Goal: Task Accomplishment & Management: Manage account settings

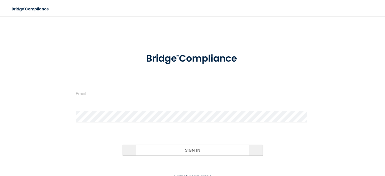
type input "[EMAIL_ADDRESS][DOMAIN_NAME]"
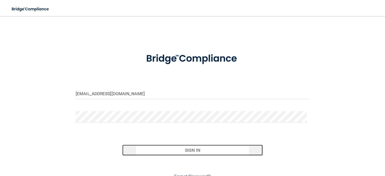
click at [192, 151] on button "Sign In" at bounding box center [192, 150] width 140 height 11
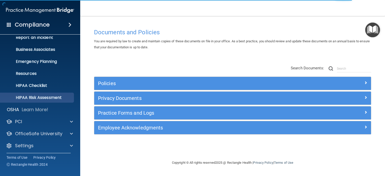
scroll to position [32, 0]
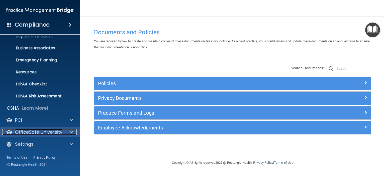
click at [69, 134] on div at bounding box center [70, 132] width 13 height 6
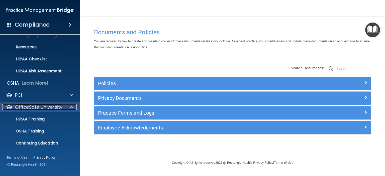
scroll to position [68, 0]
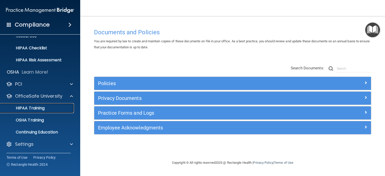
click at [18, 108] on p "HIPAA Training" at bounding box center [23, 108] width 41 height 5
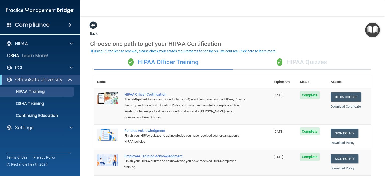
click at [92, 25] on span at bounding box center [94, 25] width 8 height 8
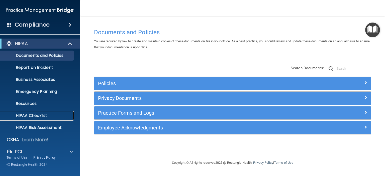
click at [37, 117] on p "HIPAA Checklist" at bounding box center [37, 115] width 68 height 5
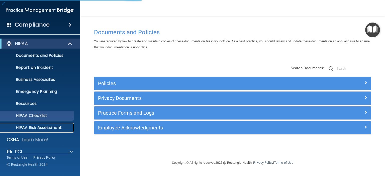
click at [35, 129] on p "HIPAA Risk Assessment" at bounding box center [37, 127] width 68 height 5
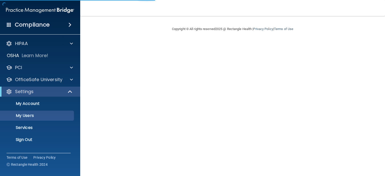
select select "20"
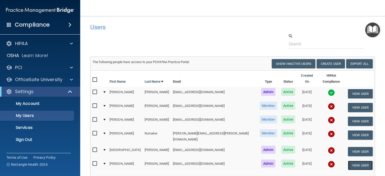
click at [355, 161] on button "View User" at bounding box center [360, 165] width 25 height 9
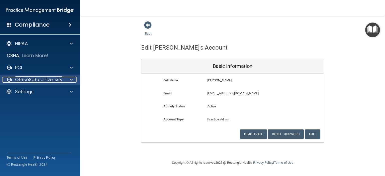
click at [27, 79] on p "OfficeSafe University" at bounding box center [38, 80] width 47 height 6
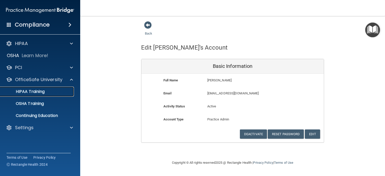
click at [33, 91] on p "HIPAA Training" at bounding box center [23, 91] width 41 height 5
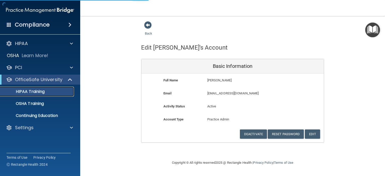
click at [27, 91] on p "HIPAA Training" at bounding box center [23, 91] width 41 height 5
click at [27, 90] on p "HIPAA Training" at bounding box center [23, 91] width 41 height 5
click at [24, 90] on p "HIPAA Training" at bounding box center [23, 91] width 41 height 5
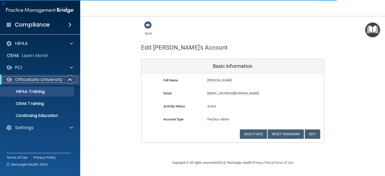
click at [40, 81] on p "OfficeSafe University" at bounding box center [38, 80] width 47 height 6
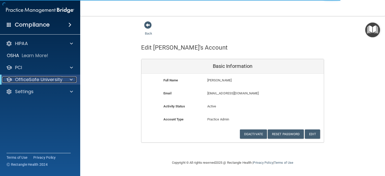
click at [40, 82] on p "OfficeSafe University" at bounding box center [38, 80] width 47 height 6
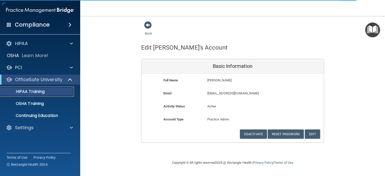
click at [35, 93] on p "HIPAA Training" at bounding box center [23, 91] width 41 height 5
click at [33, 93] on p "HIPAA Training" at bounding box center [23, 91] width 41 height 5
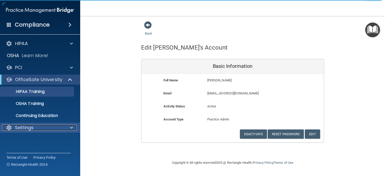
click at [28, 130] on p "Settings" at bounding box center [24, 128] width 19 height 6
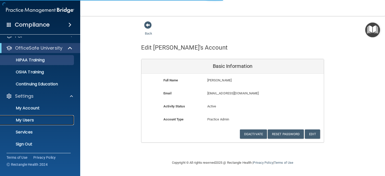
click at [24, 117] on link "My Users" at bounding box center [34, 120] width 79 height 10
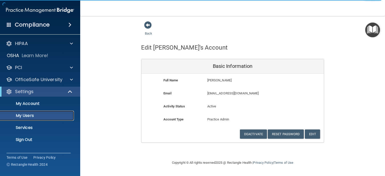
click at [27, 116] on p "My Users" at bounding box center [37, 115] width 68 height 5
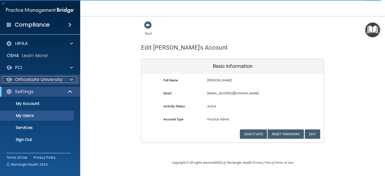
click at [35, 81] on p "OfficeSafe University" at bounding box center [38, 80] width 47 height 6
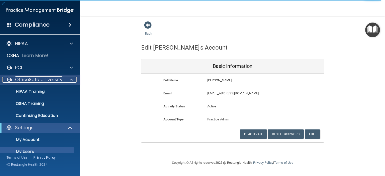
click at [35, 81] on p "OfficeSafe University" at bounding box center [38, 80] width 47 height 6
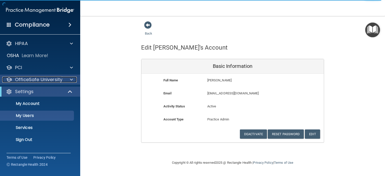
click at [35, 81] on p "OfficeSafe University" at bounding box center [38, 80] width 47 height 6
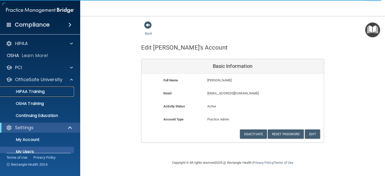
click at [33, 94] on link "HIPAA Training" at bounding box center [34, 92] width 79 height 10
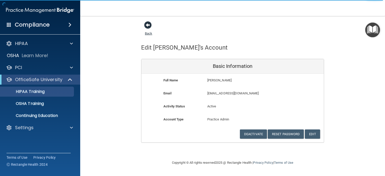
click at [148, 24] on span at bounding box center [148, 25] width 8 height 8
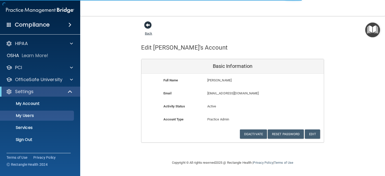
click at [148, 24] on span at bounding box center [148, 25] width 8 height 8
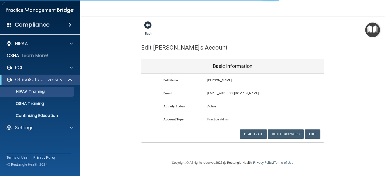
click at [147, 24] on span at bounding box center [148, 25] width 8 height 8
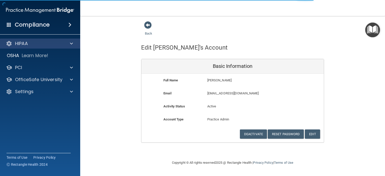
click at [18, 40] on div "HIPAA" at bounding box center [40, 44] width 81 height 10
click at [23, 43] on p "HIPAA" at bounding box center [21, 44] width 13 height 6
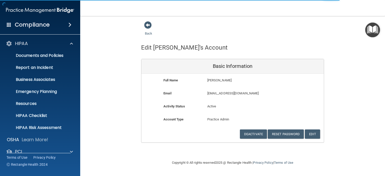
click at [47, 28] on h4 "Compliance" at bounding box center [32, 24] width 35 height 7
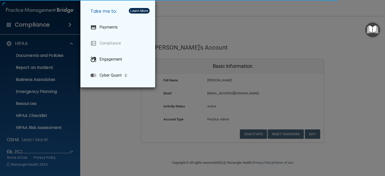
click at [182, 23] on div "Take me to: Payments Compliance Engagement Cyber Quant" at bounding box center [192, 88] width 385 height 176
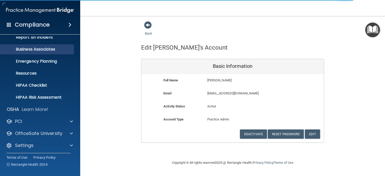
scroll to position [32, 0]
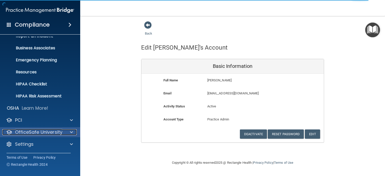
click at [39, 131] on p "OfficeSafe University" at bounding box center [38, 132] width 47 height 6
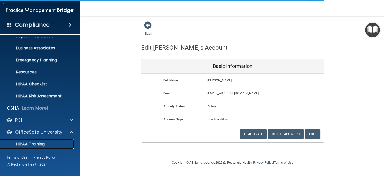
click at [37, 143] on p "HIPAA Training" at bounding box center [23, 144] width 41 height 5
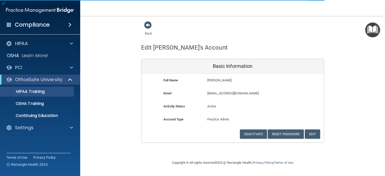
click at [343, 38] on div "Back Edit Janine's Account Basic Information Full Name Janine Stanton Janine La…" at bounding box center [232, 82] width 285 height 122
drag, startPoint x: 330, startPoint y: 41, endPoint x: 328, endPoint y: 42, distance: 2.7
click at [328, 42] on div "Back Edit Janine's Account Basic Information Full Name Janine Stanton Janine La…" at bounding box center [232, 82] width 285 height 122
drag, startPoint x: 319, startPoint y: 42, endPoint x: 225, endPoint y: 21, distance: 96.7
click at [225, 20] on main "Back Edit Janine's Account Basic Information Full Name Janine Stanton Janine La…" at bounding box center [232, 96] width 305 height 160
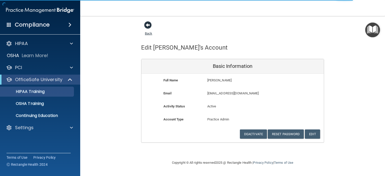
click at [149, 26] on span at bounding box center [148, 25] width 8 height 8
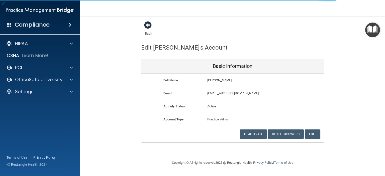
click at [148, 26] on span at bounding box center [148, 25] width 8 height 8
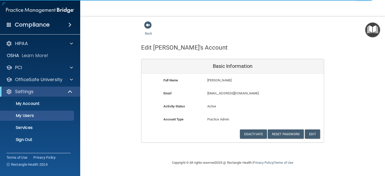
select select "20"
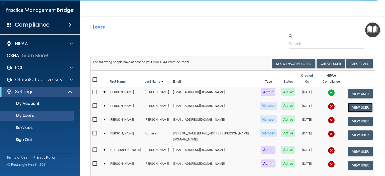
click at [348, 103] on button "View User" at bounding box center [360, 107] width 25 height 9
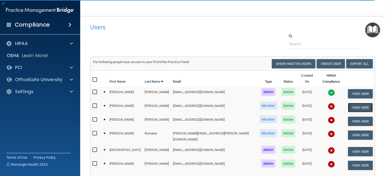
click at [348, 103] on button "View User" at bounding box center [360, 107] width 25 height 9
click at [106, 102] on td at bounding box center [104, 108] width 7 height 14
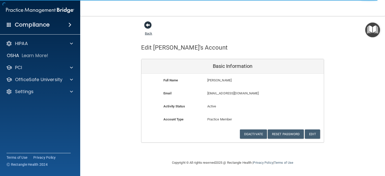
click at [148, 24] on span at bounding box center [148, 25] width 8 height 8
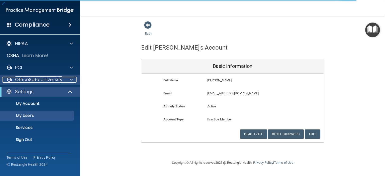
click at [33, 78] on p "OfficeSafe University" at bounding box center [38, 80] width 47 height 6
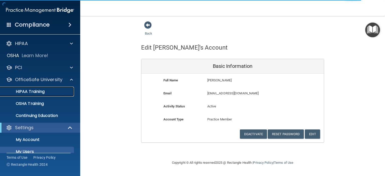
click at [27, 93] on p "HIPAA Training" at bounding box center [23, 91] width 41 height 5
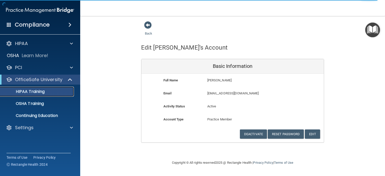
click at [37, 93] on p "HIPAA Training" at bounding box center [23, 91] width 41 height 5
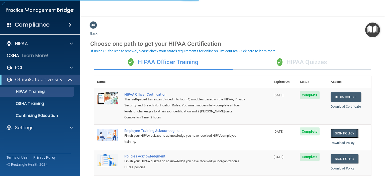
click at [340, 138] on link "Sign Policy" at bounding box center [345, 133] width 28 height 9
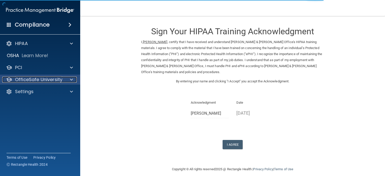
click at [36, 77] on p "OfficeSafe University" at bounding box center [38, 80] width 47 height 6
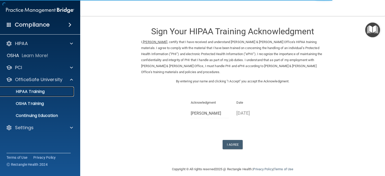
click at [31, 93] on p "HIPAA Training" at bounding box center [23, 91] width 41 height 5
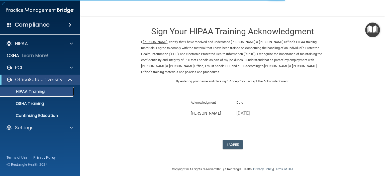
click at [31, 93] on p "HIPAA Training" at bounding box center [23, 91] width 41 height 5
click at [31, 94] on p "HIPAA Training" at bounding box center [23, 91] width 41 height 5
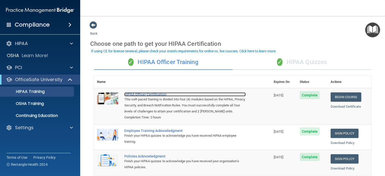
click at [145, 94] on div "HIPAA Officer Certification" at bounding box center [184, 95] width 121 height 4
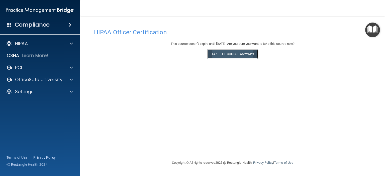
click at [226, 52] on button "Take the course anyway!" at bounding box center [232, 53] width 50 height 9
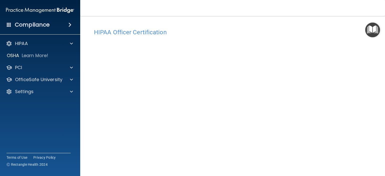
scroll to position [8, 0]
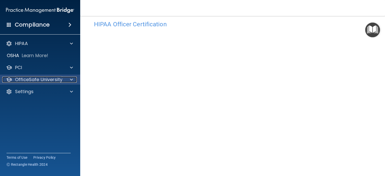
click at [47, 81] on p "OfficeSafe University" at bounding box center [38, 80] width 47 height 6
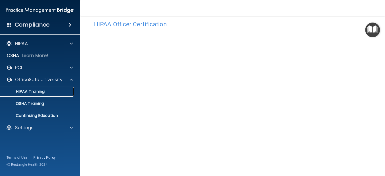
click at [28, 93] on p "HIPAA Training" at bounding box center [23, 91] width 41 height 5
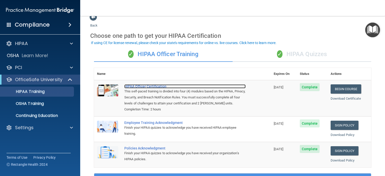
click at [144, 85] on div "HIPAA Officer Certification" at bounding box center [184, 87] width 121 height 4
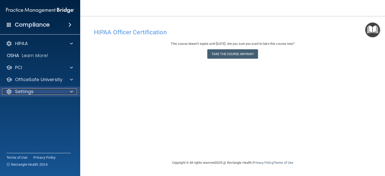
click at [29, 91] on p "Settings" at bounding box center [24, 92] width 19 height 6
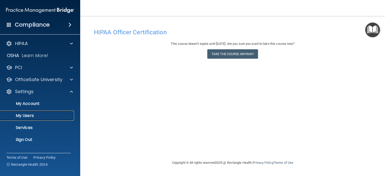
click at [25, 115] on p "My Users" at bounding box center [37, 115] width 68 height 5
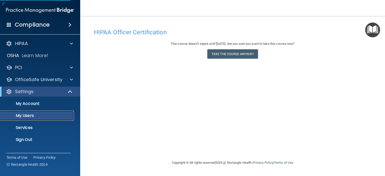
click at [24, 115] on p "My Users" at bounding box center [37, 115] width 68 height 5
drag, startPoint x: 24, startPoint y: 115, endPoint x: 26, endPoint y: 117, distance: 2.7
click at [26, 117] on p "My Users" at bounding box center [37, 115] width 68 height 5
select select "20"
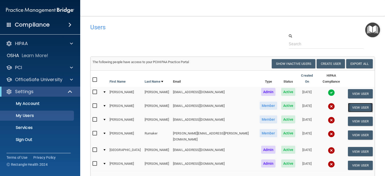
click at [350, 104] on button "View User" at bounding box center [360, 107] width 25 height 9
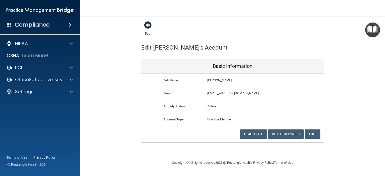
click at [147, 24] on span at bounding box center [148, 25] width 8 height 8
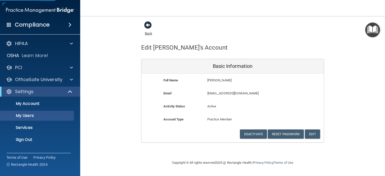
click at [146, 24] on span at bounding box center [148, 25] width 8 height 8
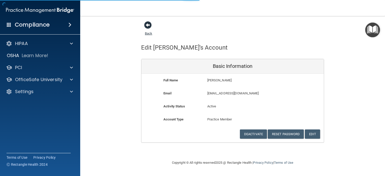
click at [146, 24] on span at bounding box center [148, 25] width 8 height 8
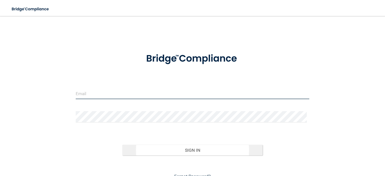
type input "[EMAIL_ADDRESS][DOMAIN_NAME]"
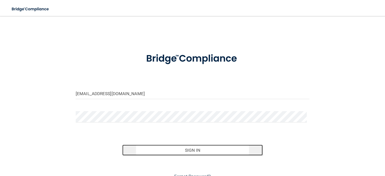
click at [189, 150] on button "Sign In" at bounding box center [192, 150] width 140 height 11
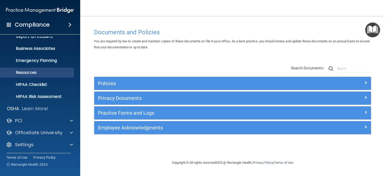
scroll to position [32, 0]
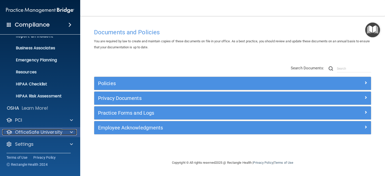
click at [57, 134] on p "OfficeSafe University" at bounding box center [38, 132] width 47 height 6
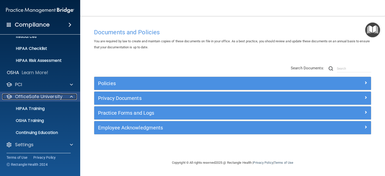
scroll to position [68, 0]
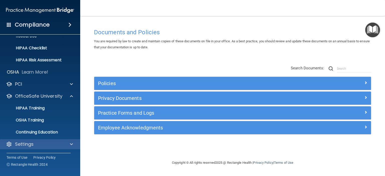
click at [38, 140] on div "Settings" at bounding box center [40, 144] width 81 height 10
click at [26, 146] on p "Settings" at bounding box center [24, 144] width 19 height 6
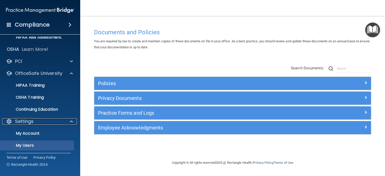
scroll to position [116, 0]
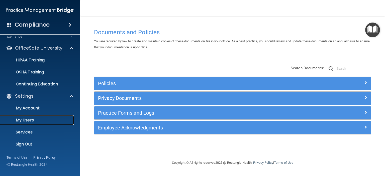
click at [28, 121] on p "My Users" at bounding box center [37, 120] width 68 height 5
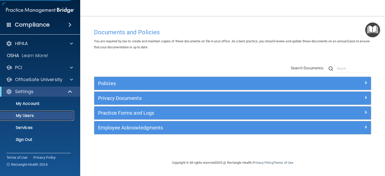
select select "20"
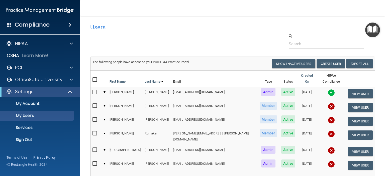
click at [328, 147] on img at bounding box center [331, 150] width 7 height 7
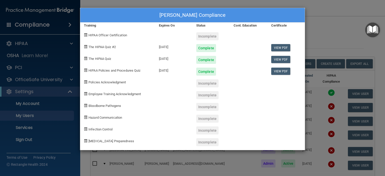
click at [324, 28] on div "Sydney Silverman's Compliance Training Expires On Status Cont. Education Certif…" at bounding box center [192, 88] width 385 height 176
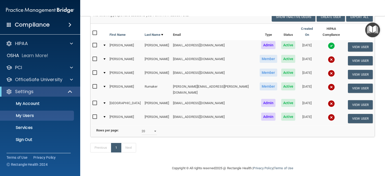
scroll to position [50, 0]
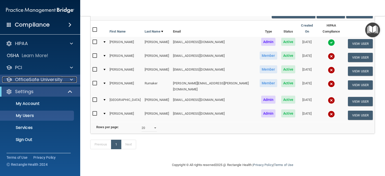
click at [30, 81] on p "OfficeSafe University" at bounding box center [38, 80] width 47 height 6
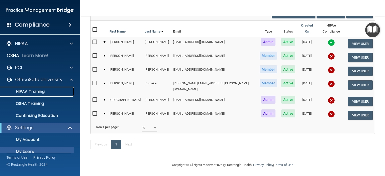
click at [33, 94] on p "HIPAA Training" at bounding box center [23, 91] width 41 height 5
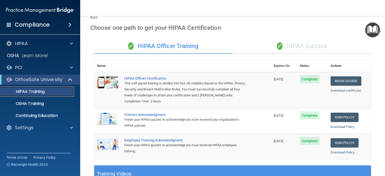
scroll to position [15, 0]
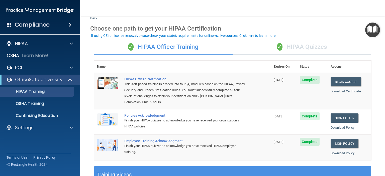
click at [277, 49] on span "✓" at bounding box center [280, 47] width 6 height 8
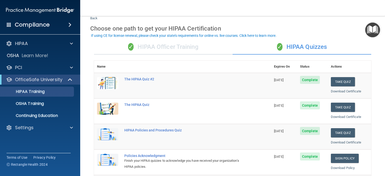
click at [133, 45] on div "✓ HIPAA Officer Training" at bounding box center [163, 47] width 139 height 15
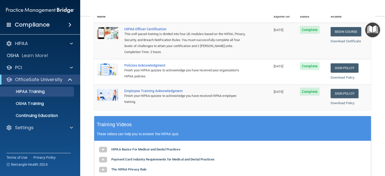
scroll to position [40, 0]
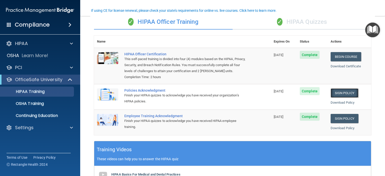
click at [344, 98] on link "Sign Policy" at bounding box center [345, 93] width 28 height 9
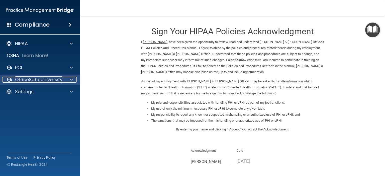
click at [17, 79] on p "OfficeSafe University" at bounding box center [38, 80] width 47 height 6
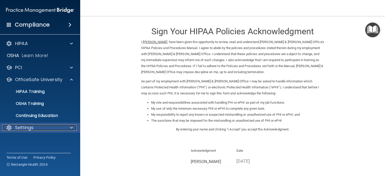
click at [29, 130] on p "Settings" at bounding box center [24, 128] width 19 height 6
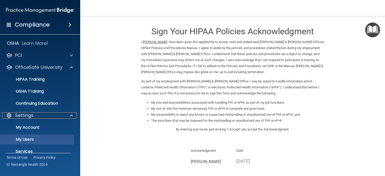
scroll to position [32, 0]
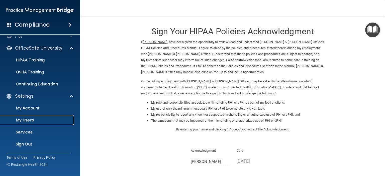
click at [34, 119] on p "My Users" at bounding box center [37, 120] width 68 height 5
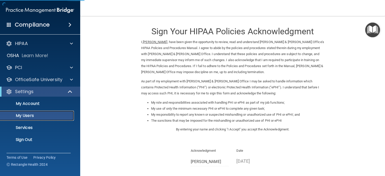
select select "20"
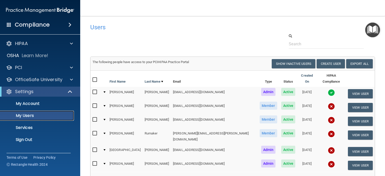
scroll to position [25, 0]
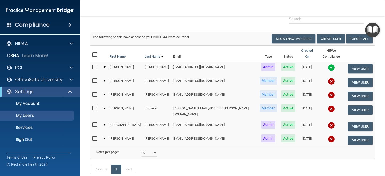
click at [96, 137] on input "checkbox" at bounding box center [96, 139] width 6 height 4
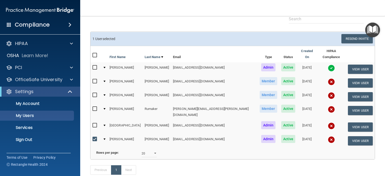
click at [95, 137] on input "checkbox" at bounding box center [96, 139] width 6 height 4
checkbox input "false"
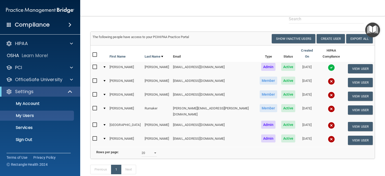
click at [94, 79] on input "checkbox" at bounding box center [96, 81] width 6 height 4
checkbox input "true"
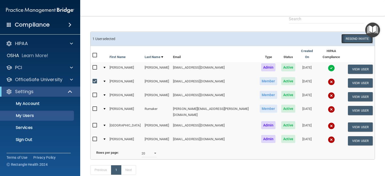
click at [351, 40] on button "Resend Invite" at bounding box center [357, 38] width 31 height 9
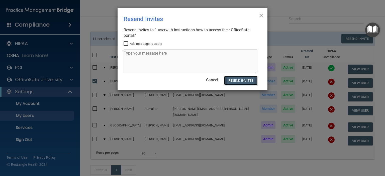
click at [237, 81] on button "Resend Invites" at bounding box center [240, 80] width 33 height 9
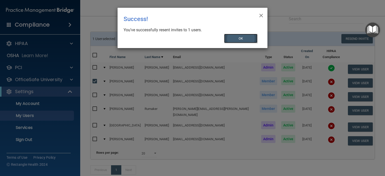
click at [238, 41] on button "OK" at bounding box center [241, 38] width 34 height 9
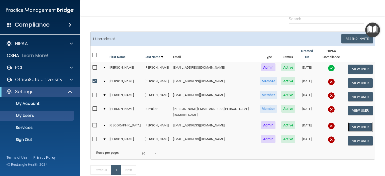
click at [349, 123] on button "View User" at bounding box center [360, 127] width 25 height 9
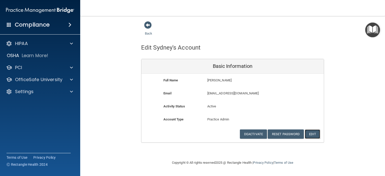
click at [310, 132] on button "Edit" at bounding box center [312, 134] width 15 height 9
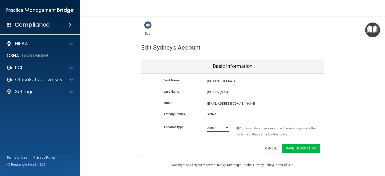
click at [224, 128] on select "Admin Member" at bounding box center [218, 128] width 22 height 8
select select "practice_member"
click at [207, 124] on select "Admin Member" at bounding box center [218, 128] width 22 height 8
click at [298, 150] on button "Save Information" at bounding box center [301, 148] width 38 height 9
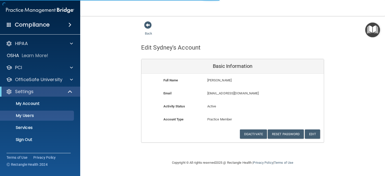
select select "20"
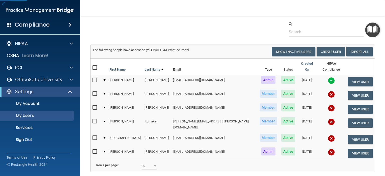
scroll to position [70, 0]
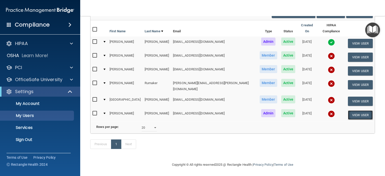
click at [356, 111] on button "View User" at bounding box center [360, 115] width 25 height 9
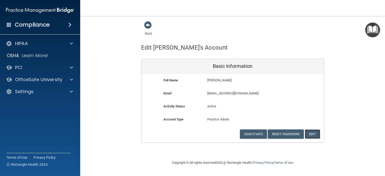
click at [314, 132] on button "Edit" at bounding box center [312, 134] width 15 height 9
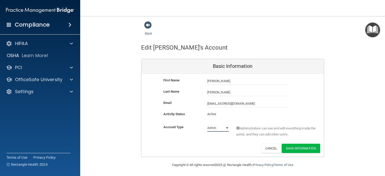
click at [225, 130] on select "Admin Member" at bounding box center [218, 128] width 22 height 8
select select "practice_member"
click at [207, 124] on select "Admin Member" at bounding box center [218, 128] width 22 height 8
click at [301, 150] on button "Save Information" at bounding box center [301, 148] width 38 height 9
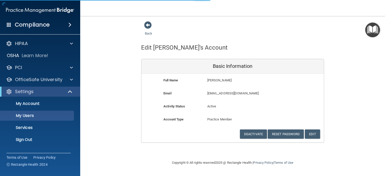
select select "20"
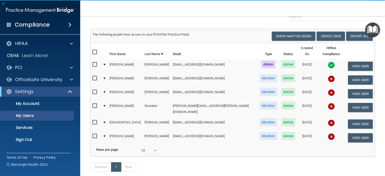
scroll to position [50, 0]
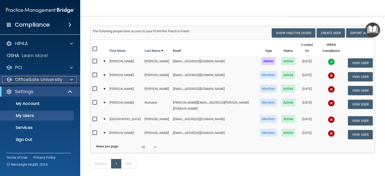
click at [49, 80] on p "OfficeSafe University" at bounding box center [38, 80] width 47 height 6
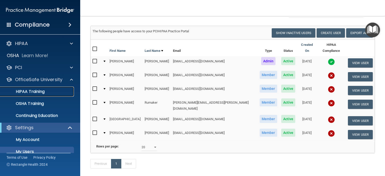
click at [41, 91] on p "HIPAA Training" at bounding box center [23, 91] width 41 height 5
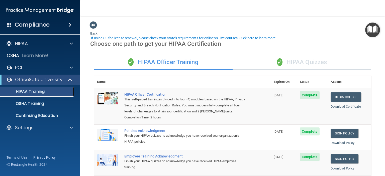
scroll to position [25, 0]
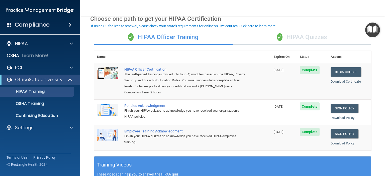
click at [303, 39] on div "✓ HIPAA Quizzes" at bounding box center [302, 37] width 139 height 15
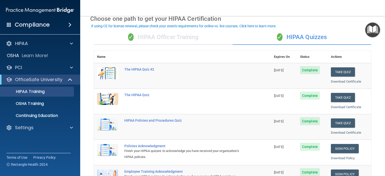
click at [180, 39] on div "✓ HIPAA Officer Training" at bounding box center [163, 37] width 139 height 15
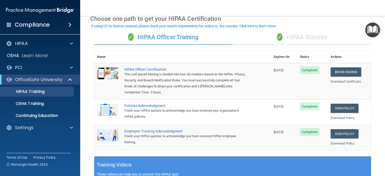
click at [301, 40] on div "✓ HIPAA Quizzes" at bounding box center [302, 37] width 139 height 15
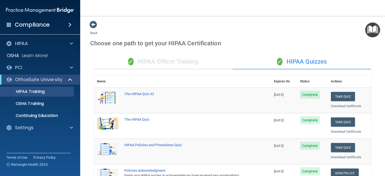
scroll to position [0, 0]
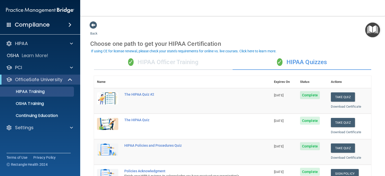
click at [37, 29] on div "Compliance" at bounding box center [40, 24] width 80 height 11
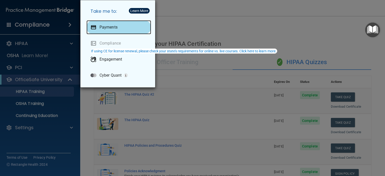
click at [100, 25] on p "Payments" at bounding box center [109, 27] width 18 height 5
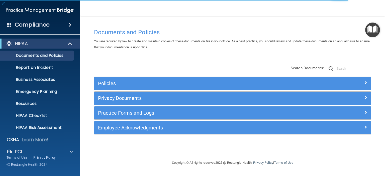
click at [28, 24] on h4 "Compliance" at bounding box center [32, 24] width 35 height 7
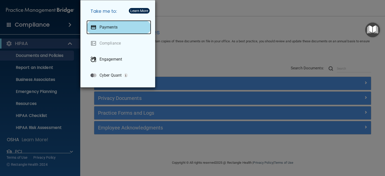
click at [105, 25] on p "Payments" at bounding box center [109, 27] width 18 height 5
